Goal: Transaction & Acquisition: Purchase product/service

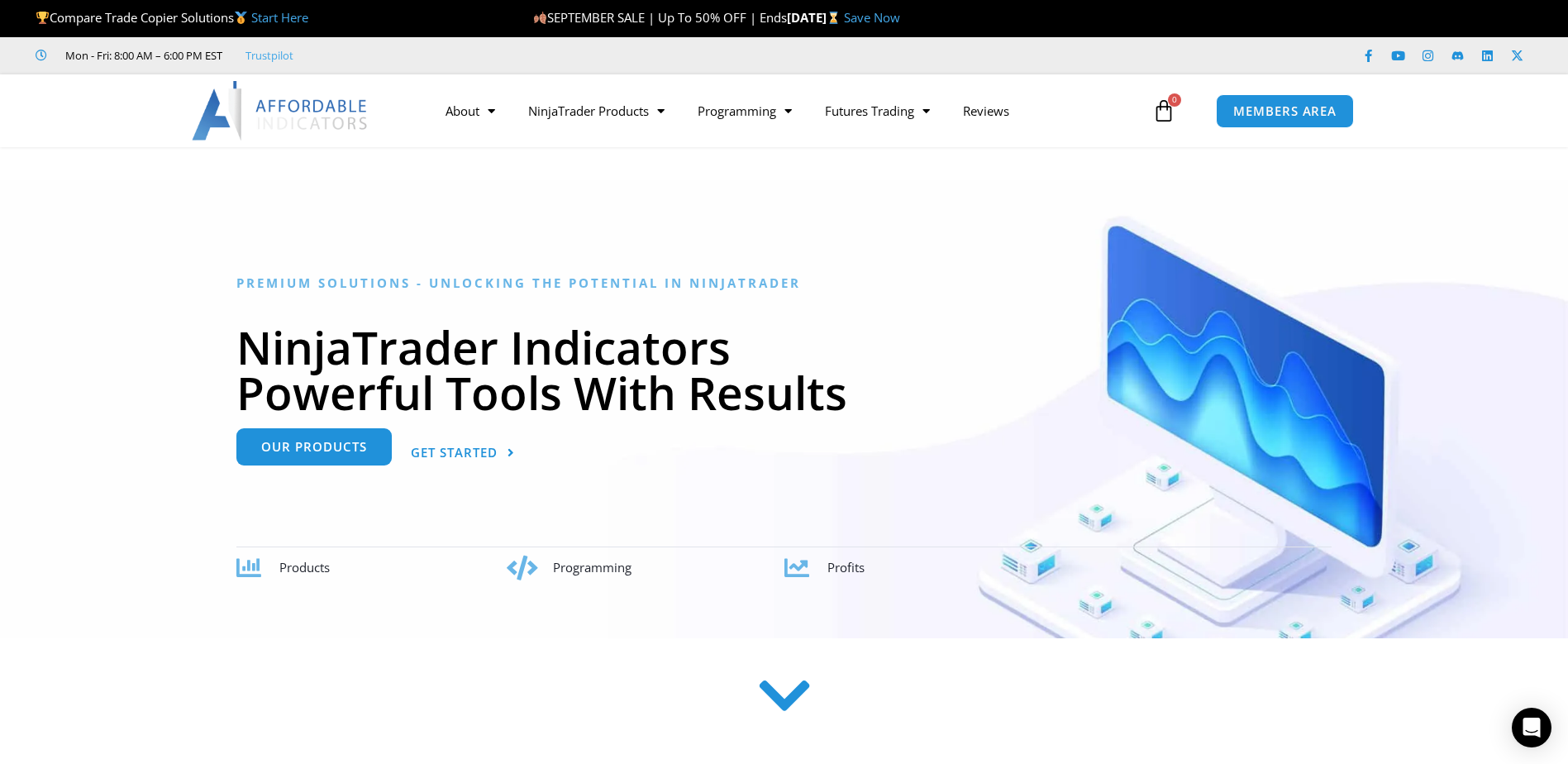
click at [348, 444] on span "Our Products" at bounding box center [314, 447] width 106 height 13
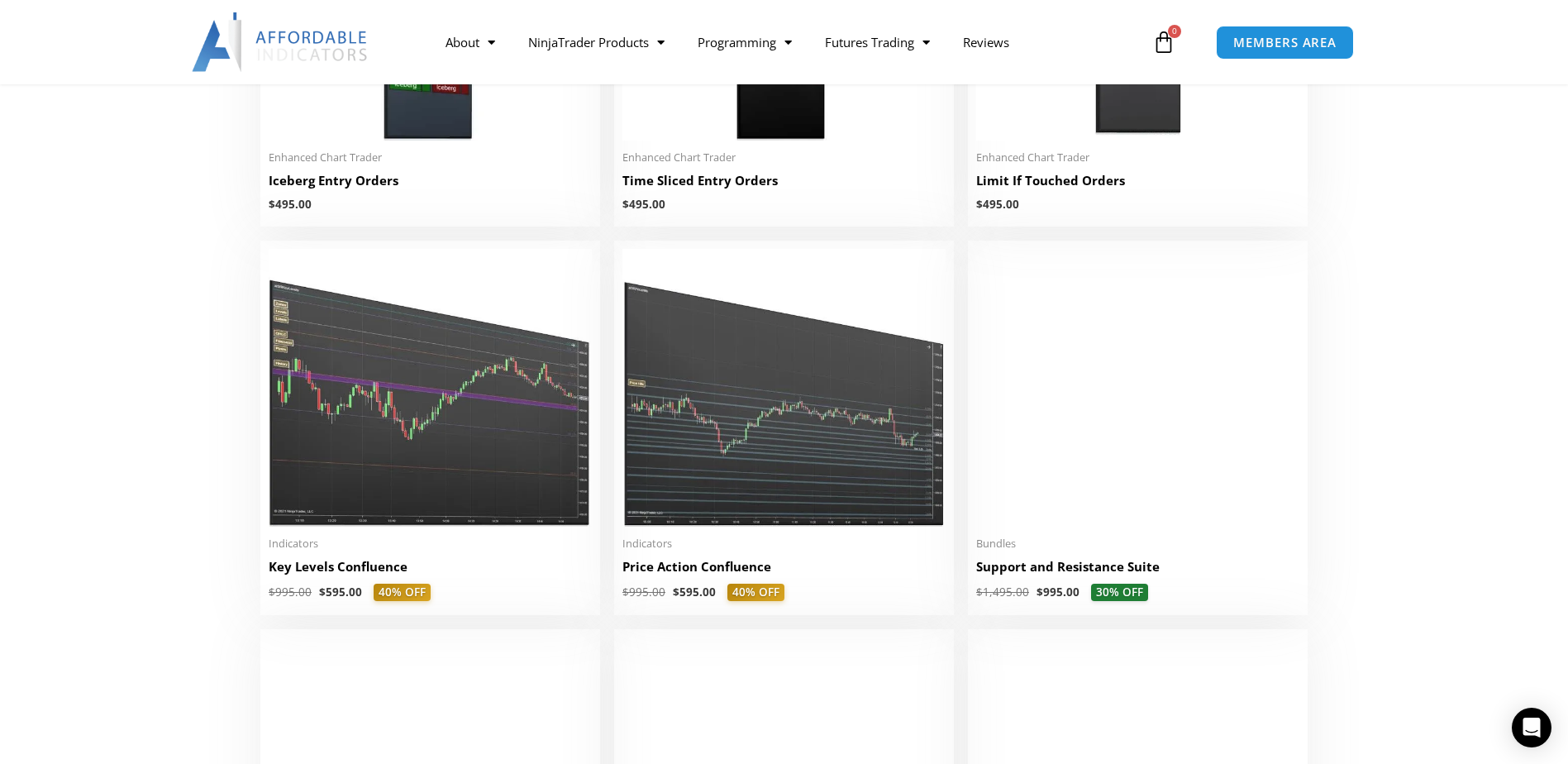
scroll to position [2397, 0]
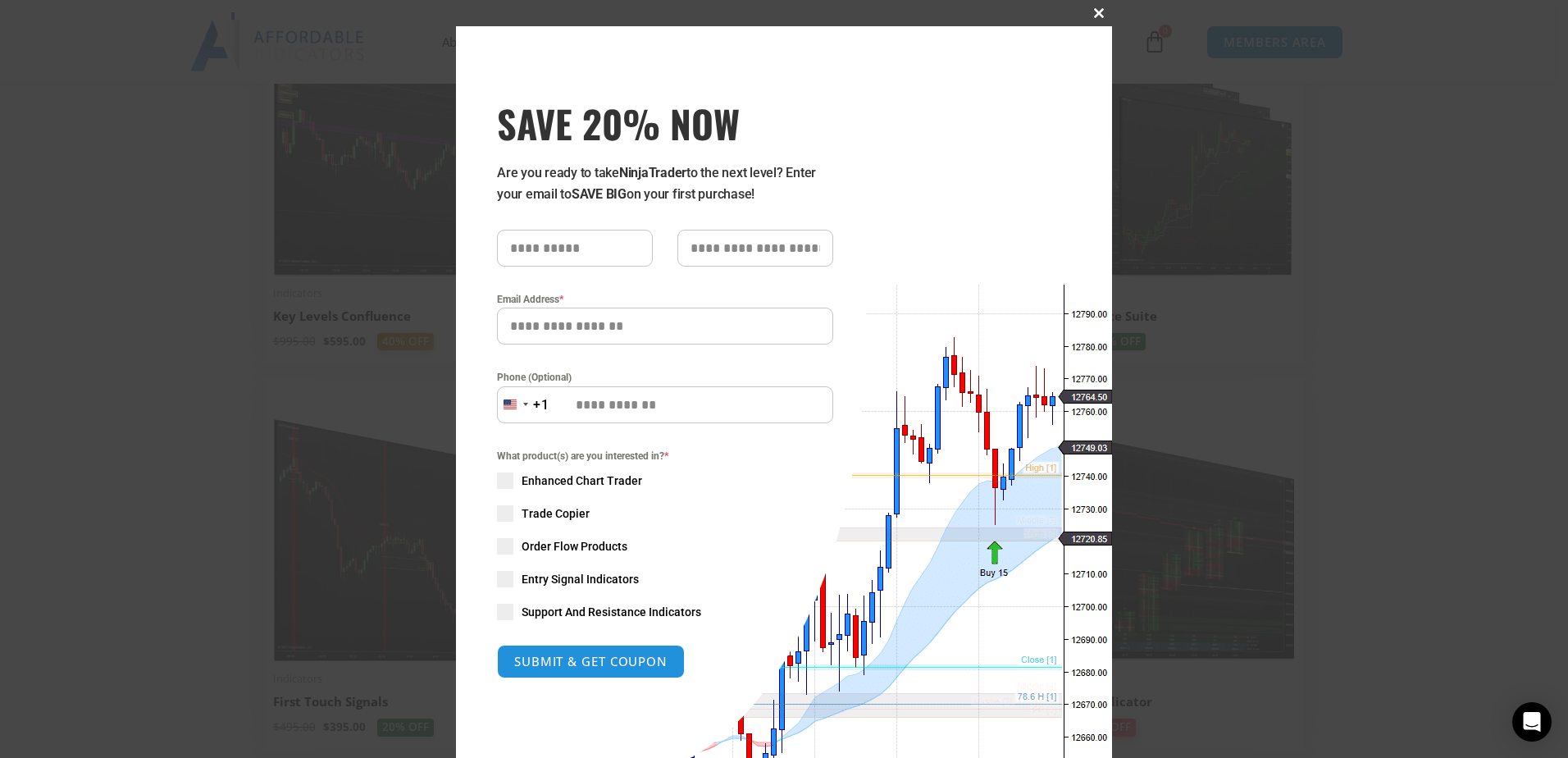
click at [1087, 13] on span at bounding box center [1100, 12] width 27 height 10
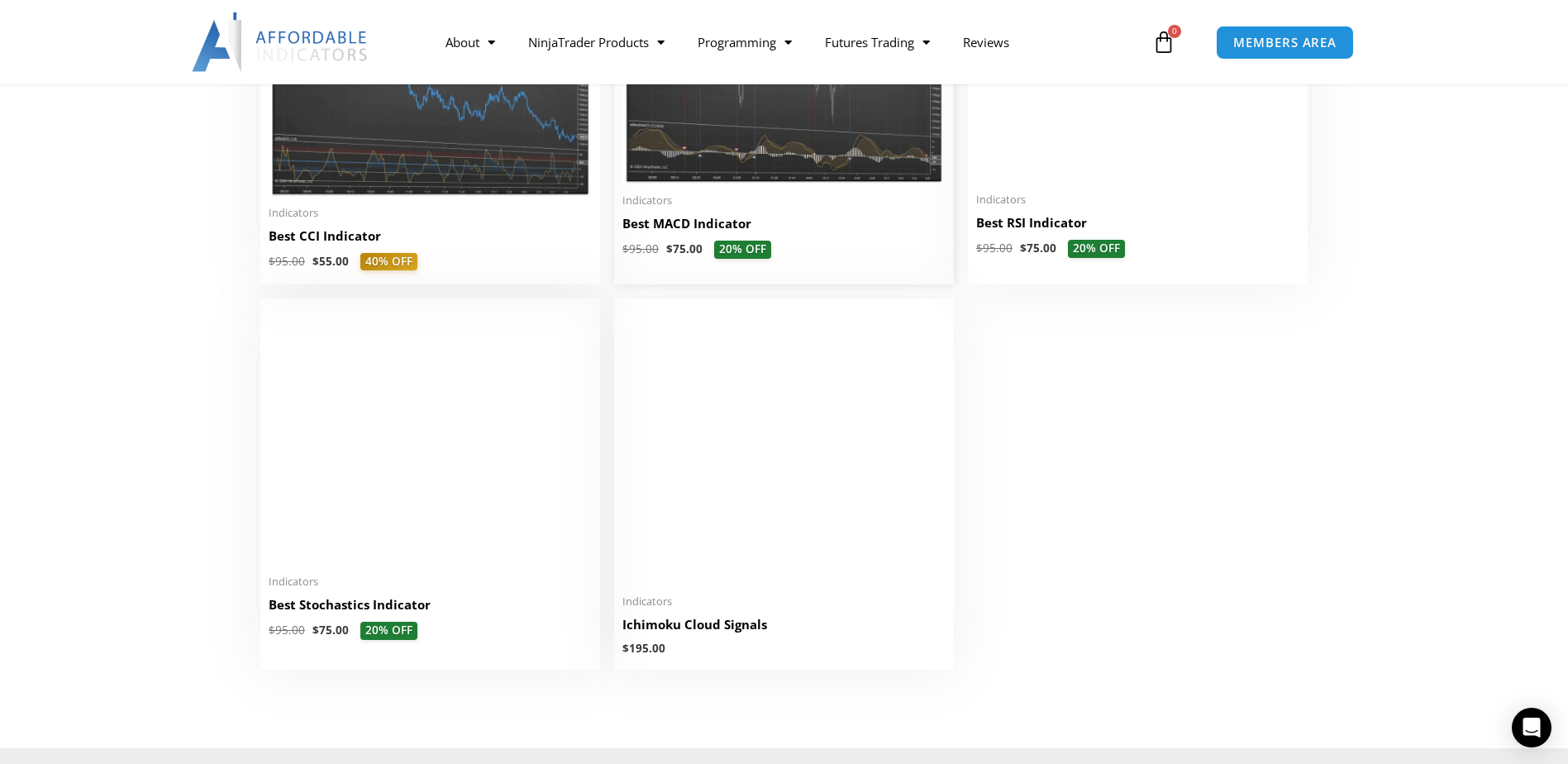
scroll to position [3636, 0]
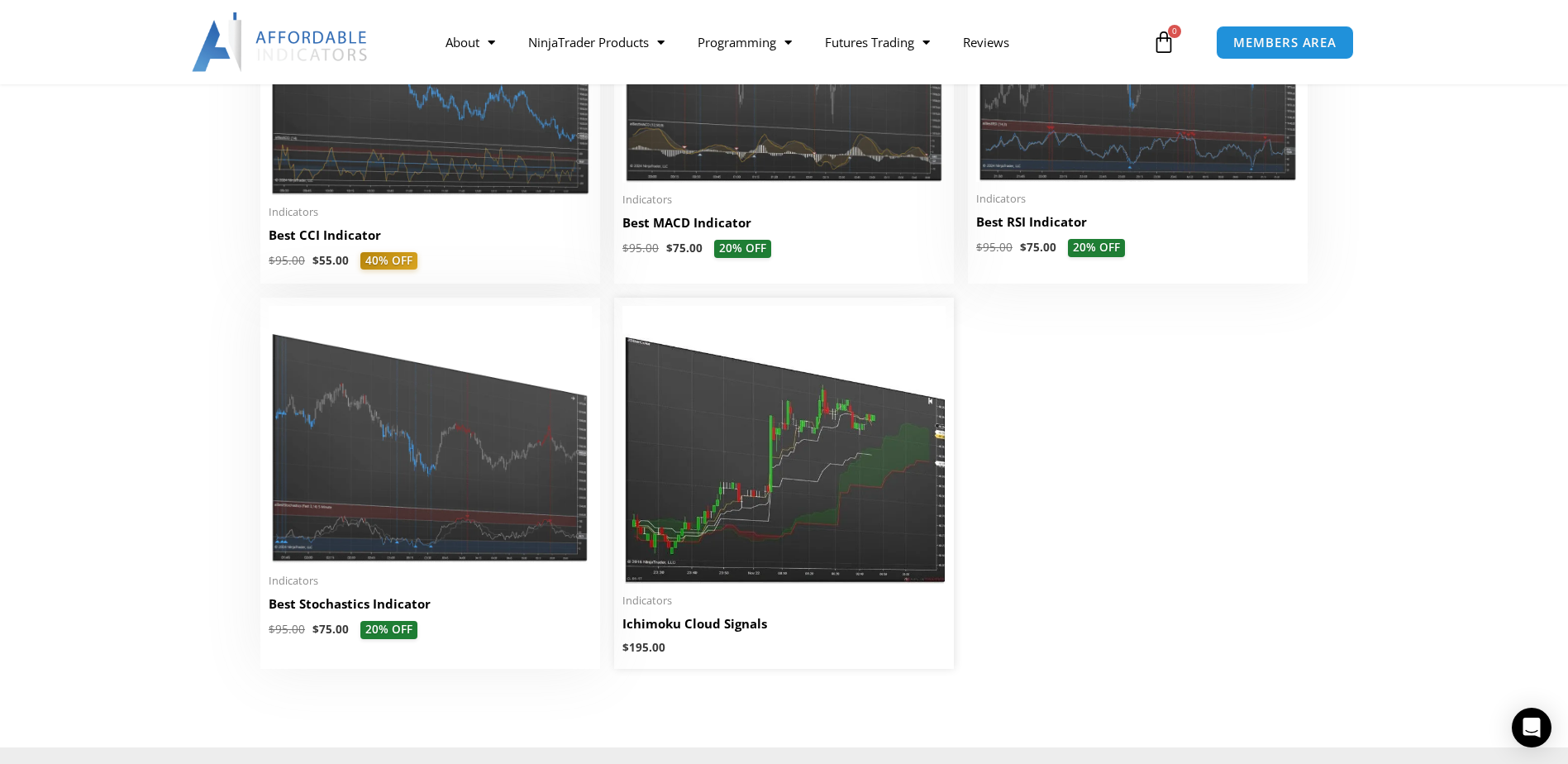
click at [797, 480] on img at bounding box center [784, 444] width 323 height 278
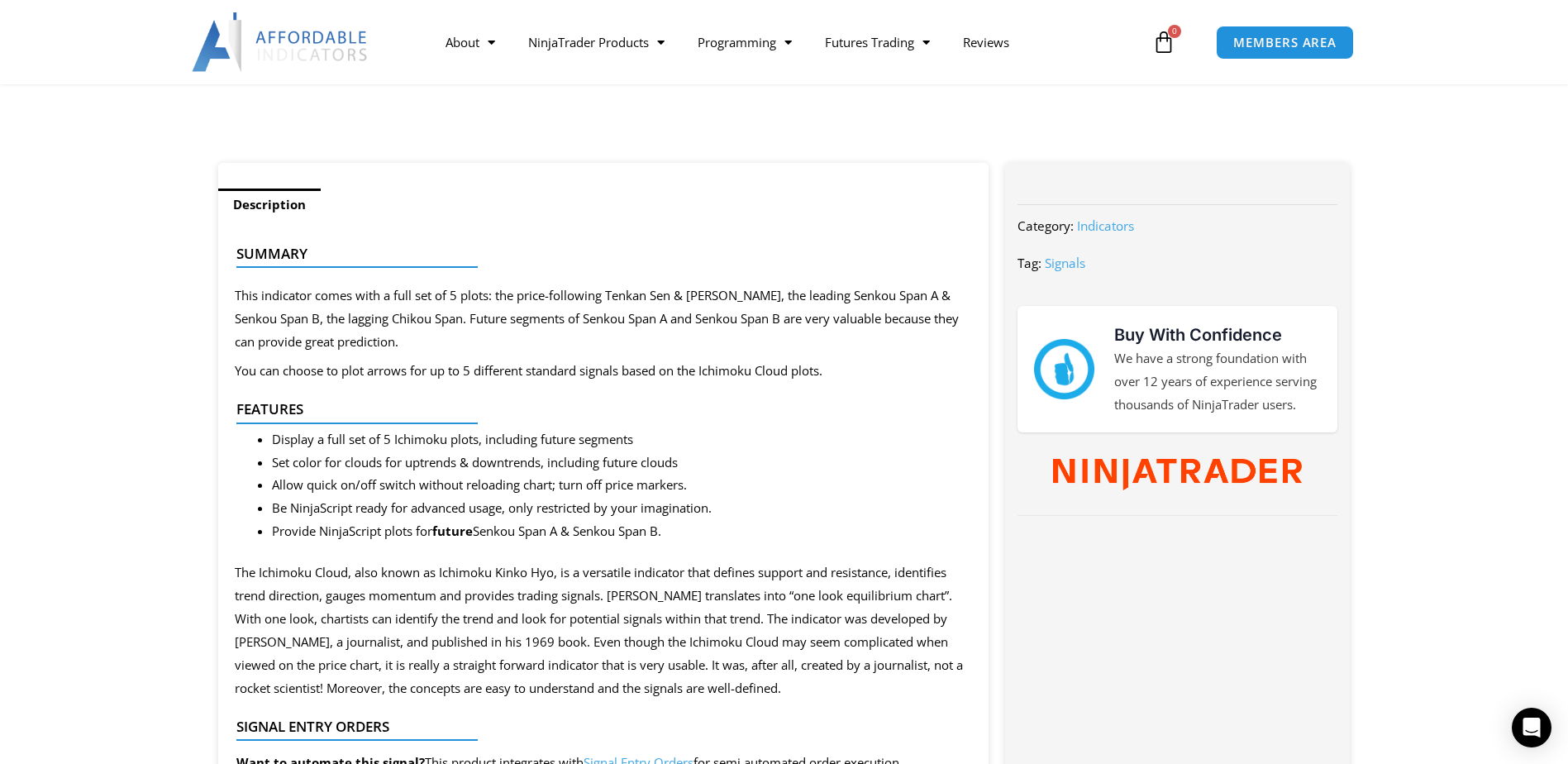
scroll to position [579, 0]
